Goal: Task Accomplishment & Management: Complete application form

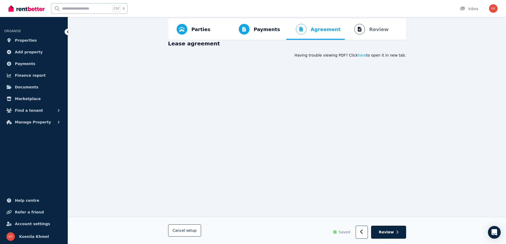
scroll to position [20, 0]
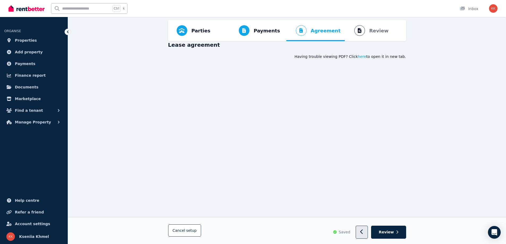
click at [368, 229] on button "button" at bounding box center [362, 232] width 12 height 13
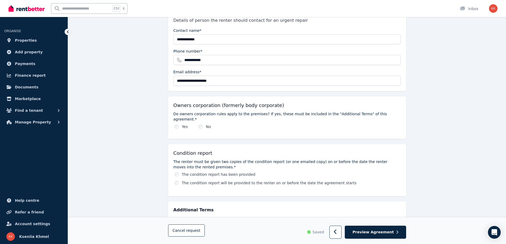
scroll to position [254, 0]
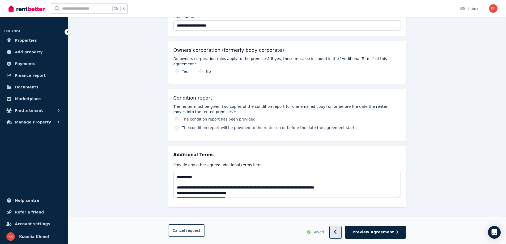
click at [337, 232] on icon "button" at bounding box center [335, 232] width 3 height 5
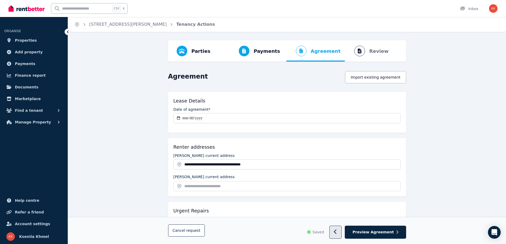
select select "**********"
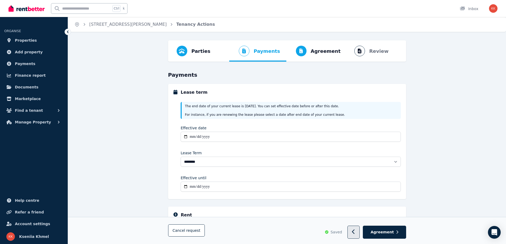
click at [355, 234] on icon "button" at bounding box center [353, 232] width 3 height 5
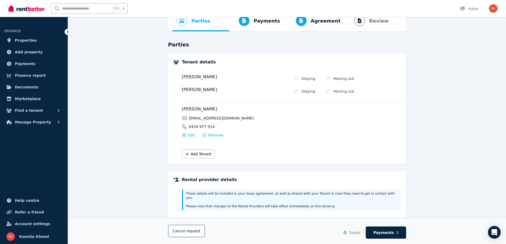
scroll to position [31, 0]
click at [258, 154] on div "Add Tenant" at bounding box center [291, 152] width 219 height 12
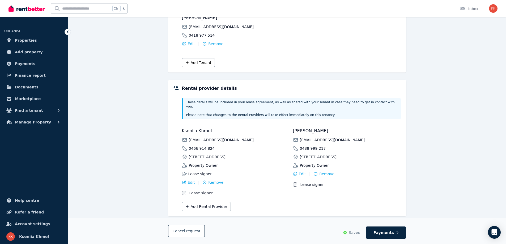
scroll to position [126, 0]
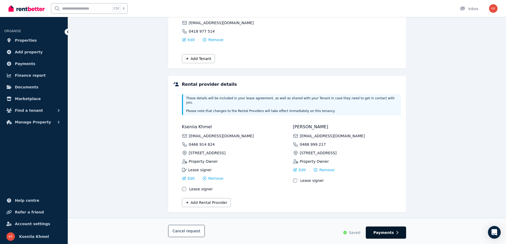
click at [385, 236] on button "Payments" at bounding box center [386, 233] width 40 height 12
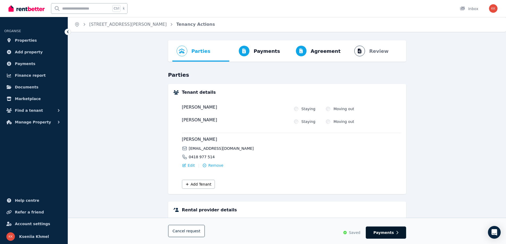
select select "**********"
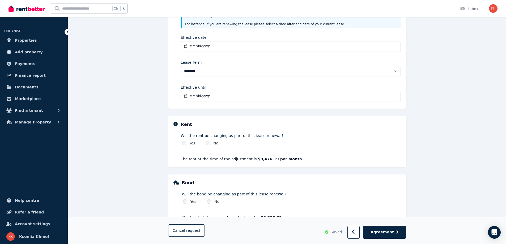
click at [260, 136] on label "Will the rent be changing as part of this lease renewal?" at bounding box center [291, 135] width 220 height 5
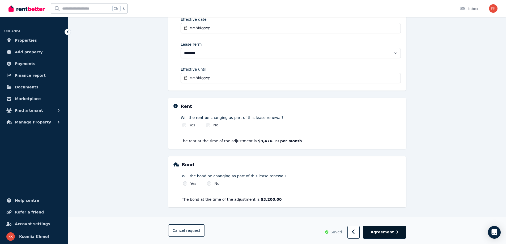
click at [386, 234] on span "Agreement" at bounding box center [382, 232] width 23 height 5
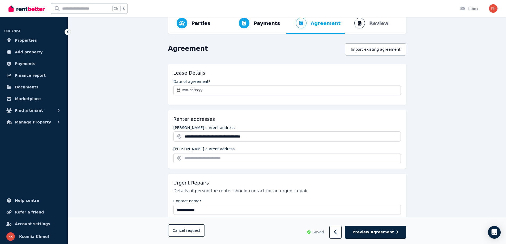
scroll to position [28, 0]
click at [199, 151] on label "[PERSON_NAME] current address" at bounding box center [204, 148] width 61 height 4
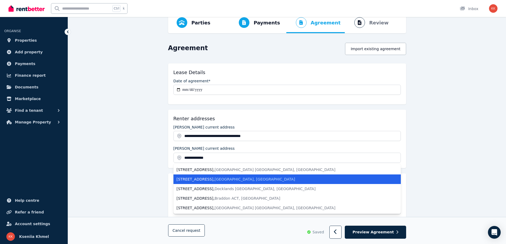
click at [222, 182] on span "[GEOGRAPHIC_DATA], [GEOGRAPHIC_DATA]" at bounding box center [255, 179] width 81 height 4
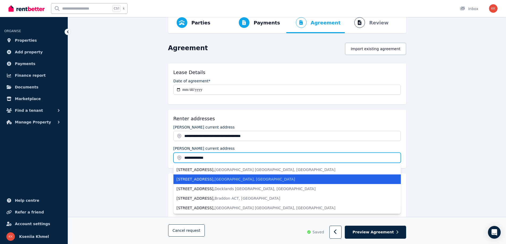
type input "**********"
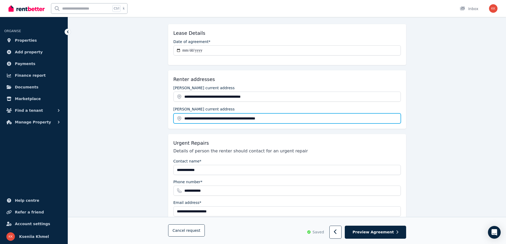
scroll to position [68, 0]
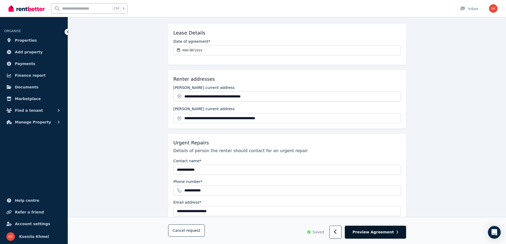
click at [380, 233] on span "Preview Agreement" at bounding box center [373, 232] width 41 height 5
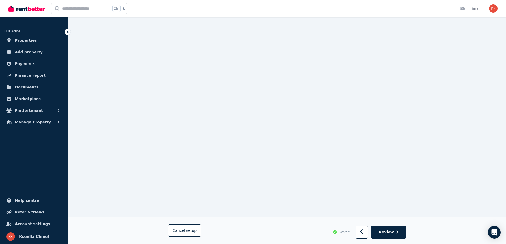
scroll to position [86, 0]
click at [364, 229] on button "button" at bounding box center [362, 232] width 12 height 13
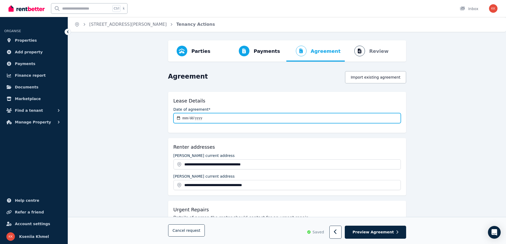
click at [185, 120] on input "**********" at bounding box center [287, 118] width 227 height 10
type input "**********"
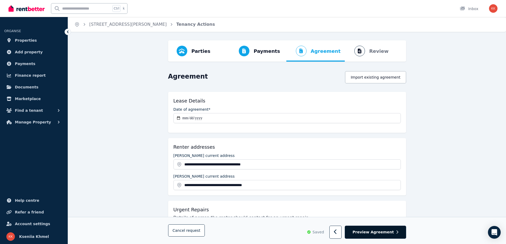
click at [365, 233] on span "Preview Agreement" at bounding box center [373, 232] width 41 height 5
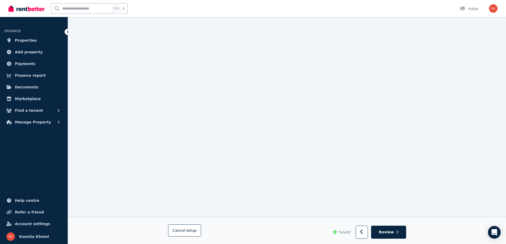
scroll to position [3211, 0]
click at [388, 233] on span "Review" at bounding box center [386, 232] width 15 height 5
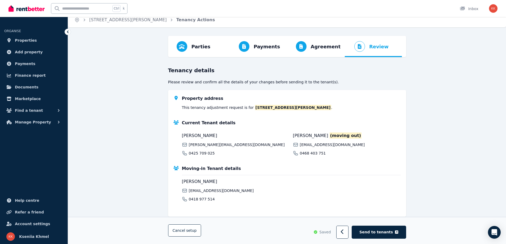
scroll to position [5, 0]
click at [380, 231] on span "Send to tenants" at bounding box center [376, 232] width 33 height 5
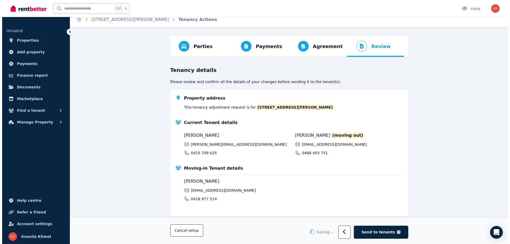
scroll to position [0, 0]
